Goal: Task Accomplishment & Management: Complete application form

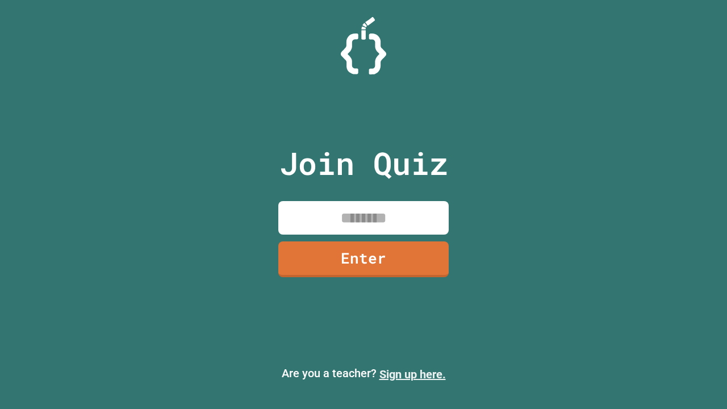
click at [412, 374] on link "Sign up here." at bounding box center [412, 375] width 66 height 14
